Goal: Task Accomplishment & Management: Use online tool/utility

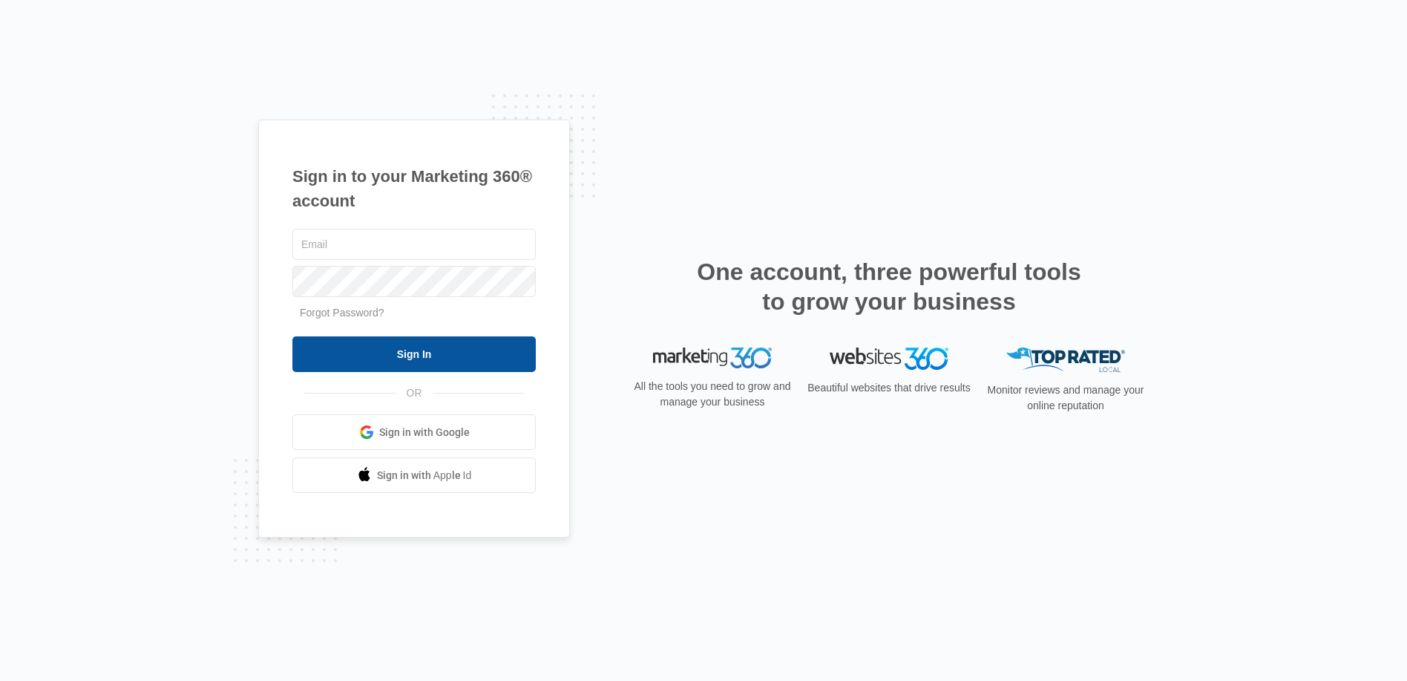
type input "[EMAIL_ADDRESS][DOMAIN_NAME]"
click at [430, 361] on input "Sign In" at bounding box center [413, 354] width 243 height 36
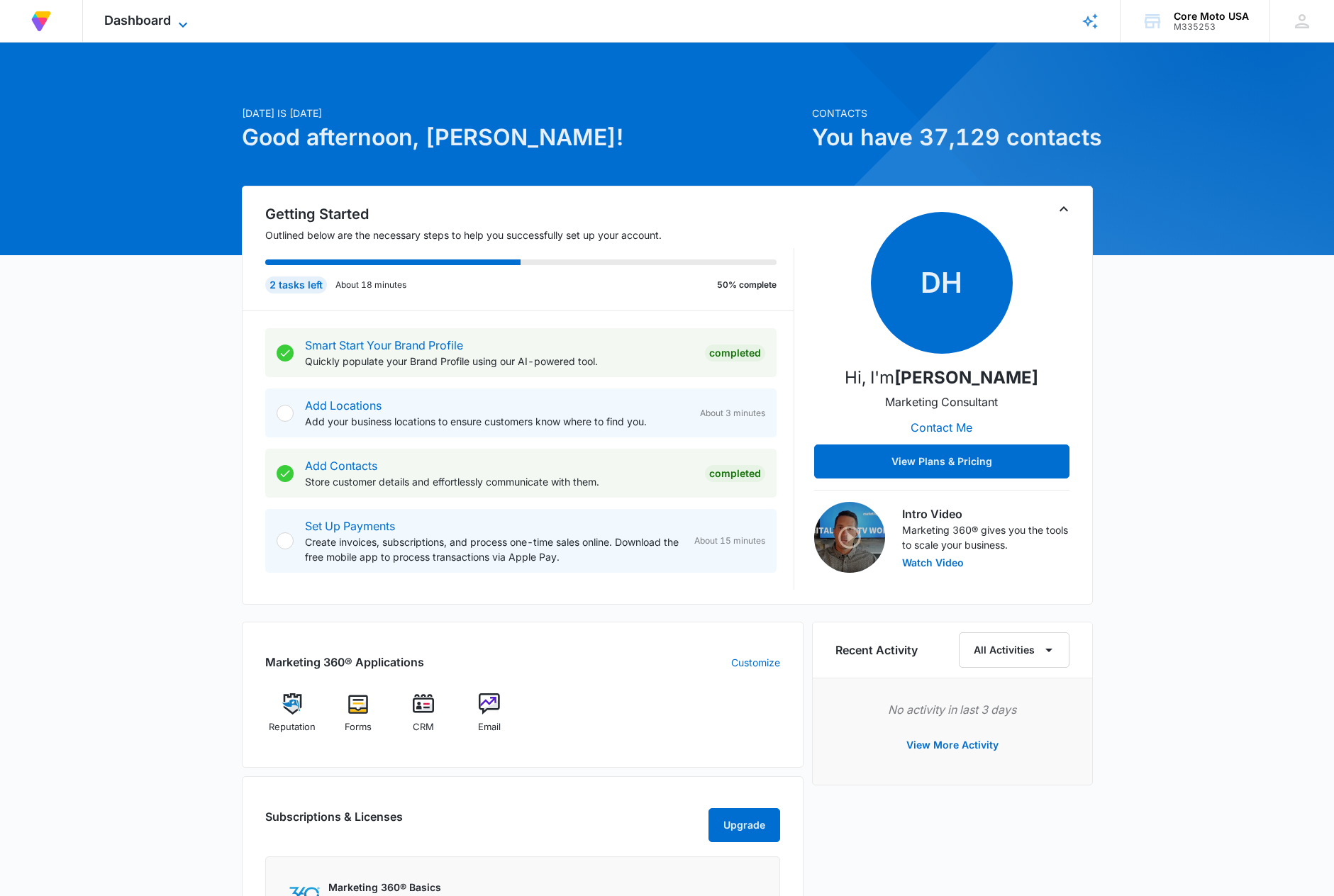
click at [183, 21] on icon at bounding box center [183, 25] width 17 height 17
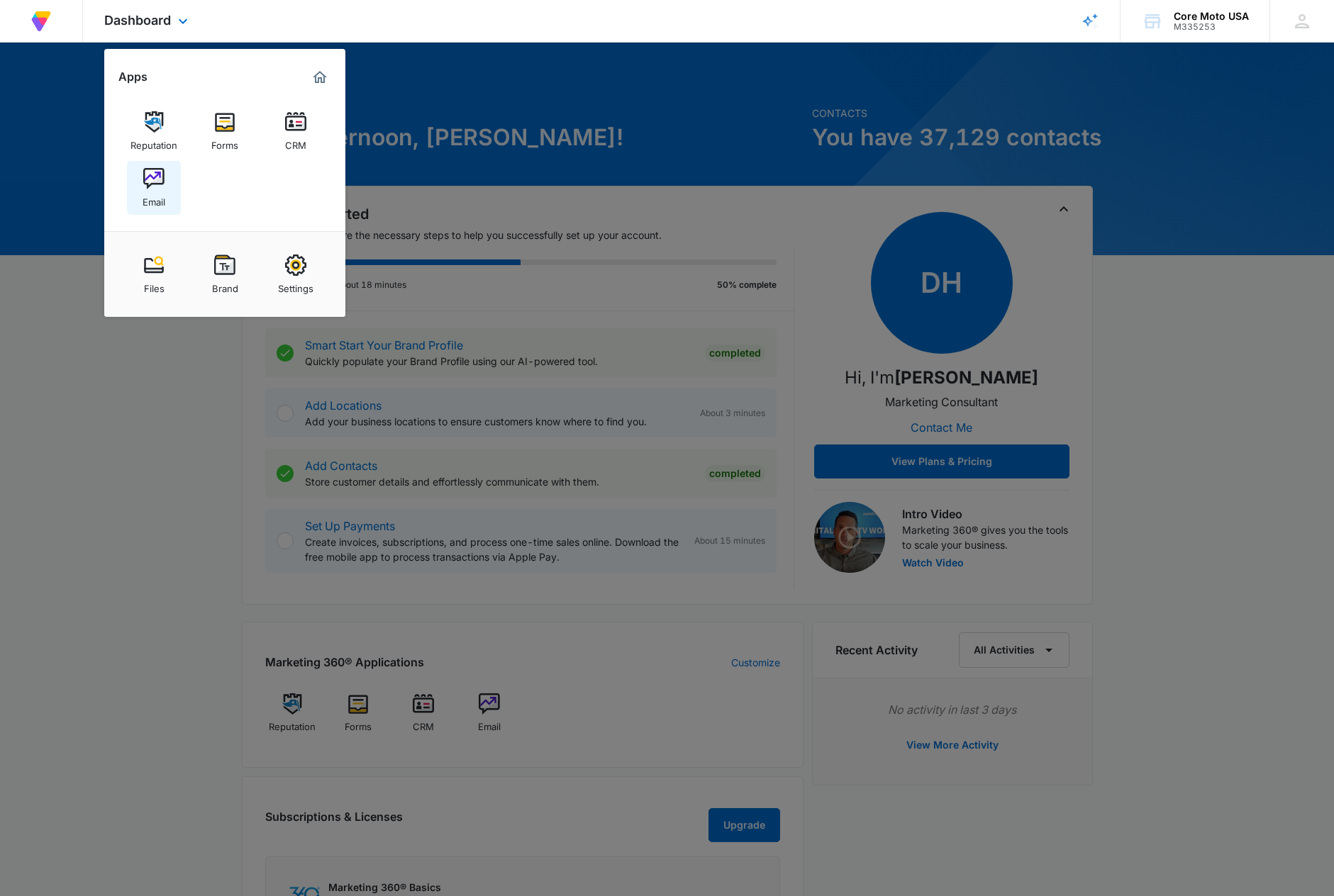
click at [160, 192] on div "Email" at bounding box center [154, 198] width 23 height 18
